Goal: Task Accomplishment & Management: Complete application form

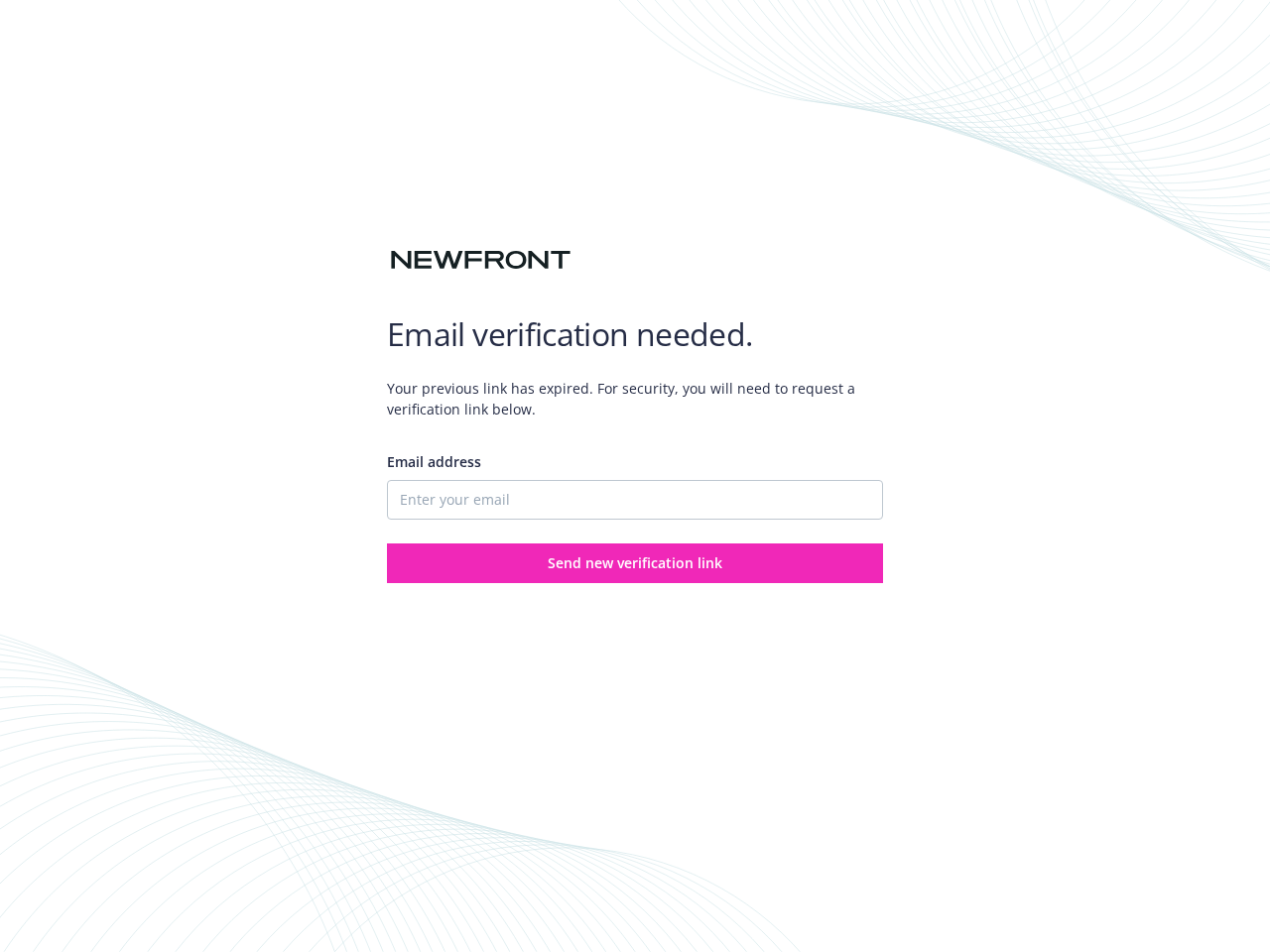
click at [635, 476] on div "Email address" at bounding box center [635, 485] width 496 height 69
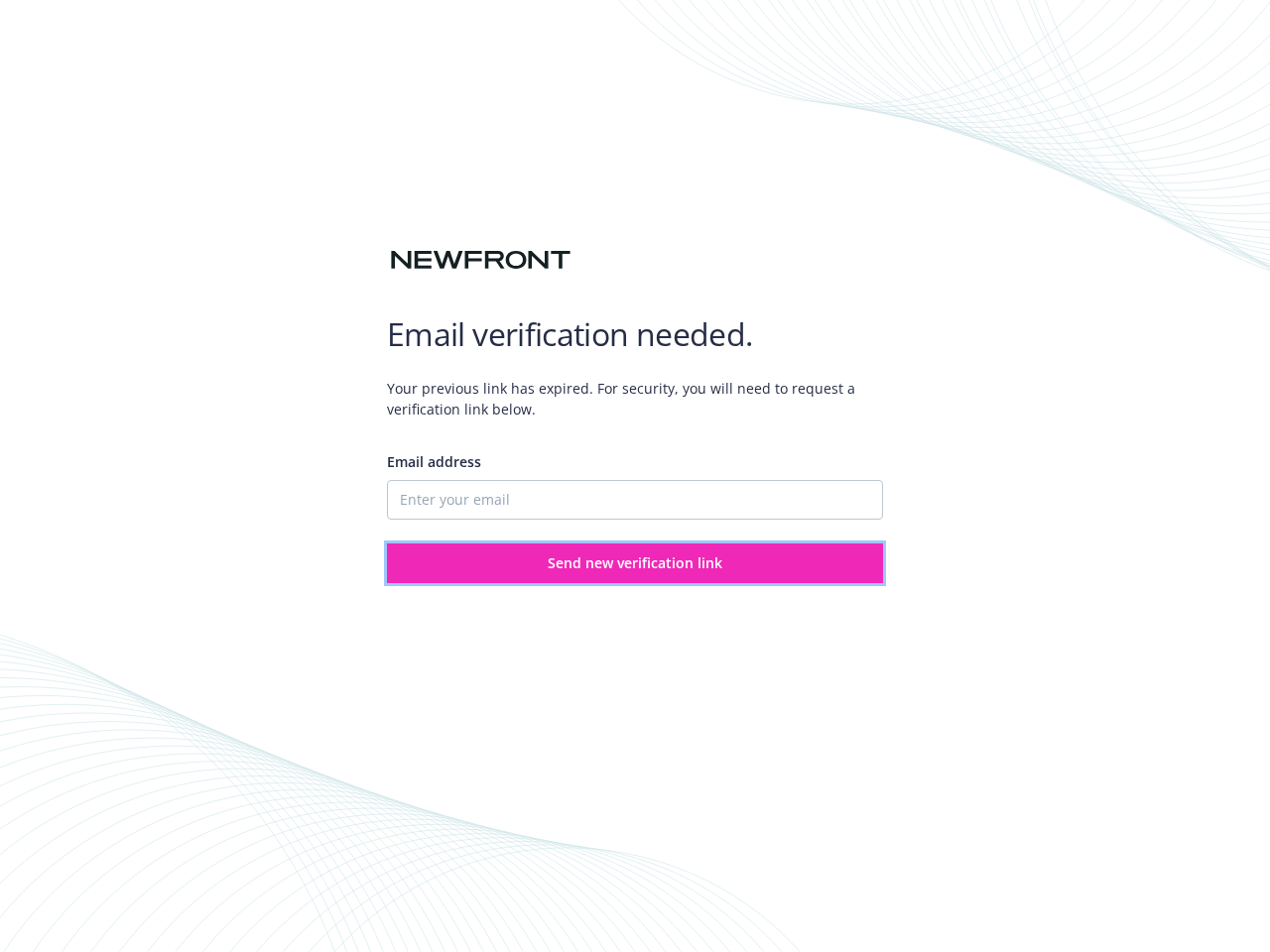
click at [635, 564] on span "Send new verification link" at bounding box center [635, 563] width 174 height 19
